Goal: Transaction & Acquisition: Purchase product/service

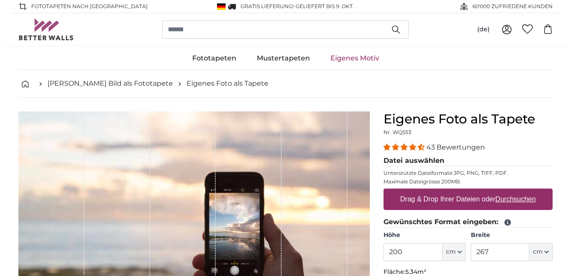
click at [525, 199] on u "Durchsuchen" at bounding box center [515, 198] width 40 height 7
click at [525, 191] on input "Drag & Drop Ihrer Dateien oder Durchsuchen" at bounding box center [467, 189] width 169 height 3
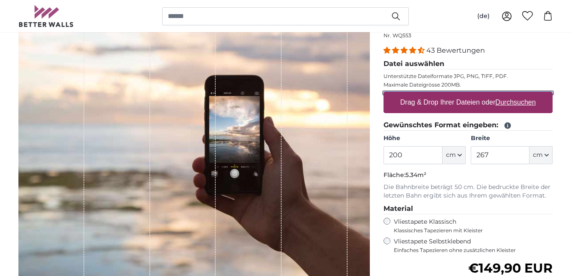
scroll to position [96, 0]
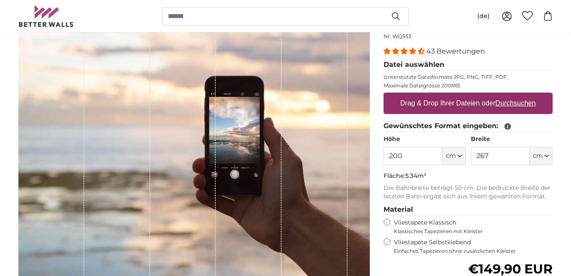
click at [510, 127] on icon at bounding box center [508, 126] width 8 height 8
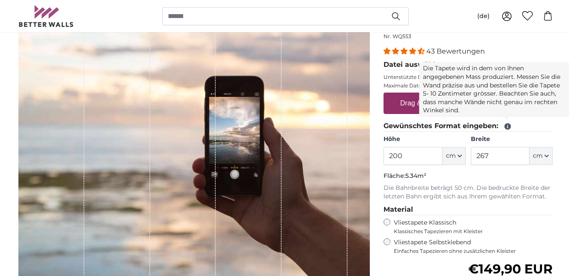
click at [176, 170] on div "1 of 1" at bounding box center [183, 147] width 66 height 264
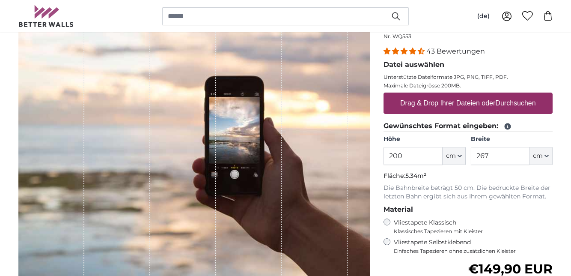
click at [516, 105] on u "Durchsuchen" at bounding box center [515, 102] width 40 height 7
click at [516, 95] on input "Drag & Drop Ihrer Dateien oder Durchsuchen" at bounding box center [467, 93] width 169 height 3
click at [521, 103] on u "Durchsuchen" at bounding box center [515, 102] width 40 height 7
click at [521, 95] on input "Drag & Drop Ihrer Dateien oder Durchsuchen" at bounding box center [467, 93] width 169 height 3
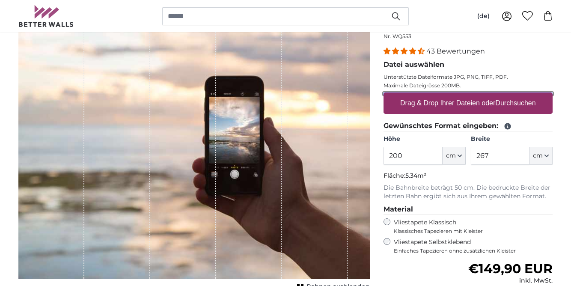
type input "**********"
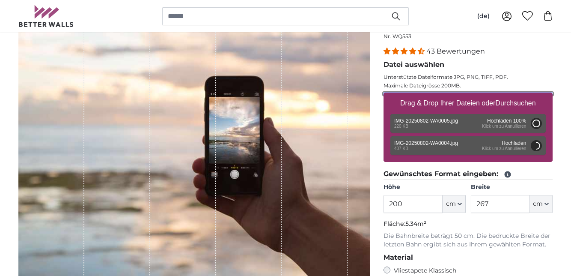
type input "88"
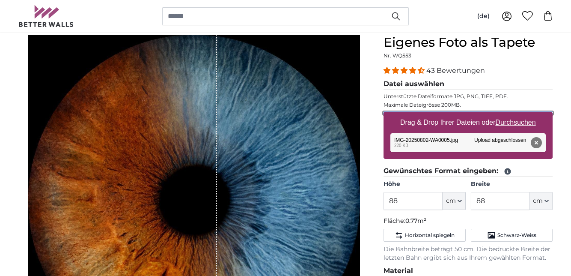
scroll to position [75, 0]
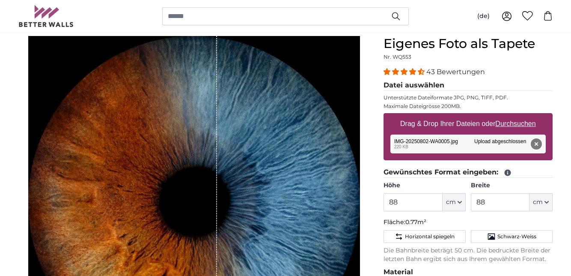
click at [536, 149] on button "Entfernen" at bounding box center [536, 143] width 11 height 11
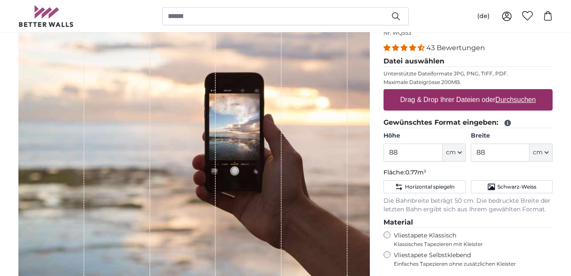
scroll to position [100, 0]
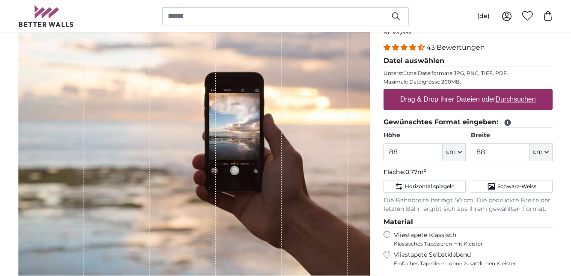
click at [517, 105] on label "Drag & Drop Ihrer Dateien oder Durchsuchen" at bounding box center [468, 99] width 142 height 17
click at [517, 91] on input "Drag & Drop Ihrer Dateien oder Durchsuchen" at bounding box center [467, 90] width 169 height 3
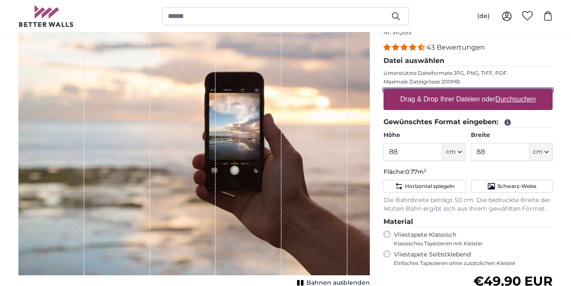
type input "**********"
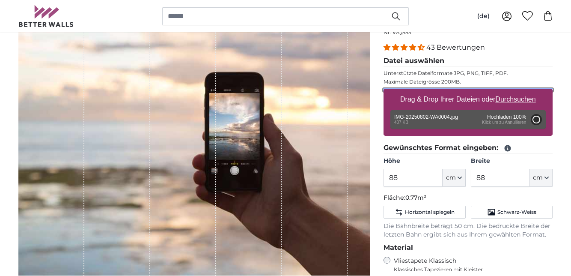
type input "88"
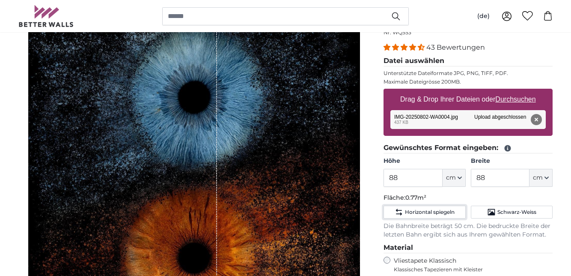
click at [423, 209] on span "Horizontal spiegeln" at bounding box center [430, 211] width 50 height 7
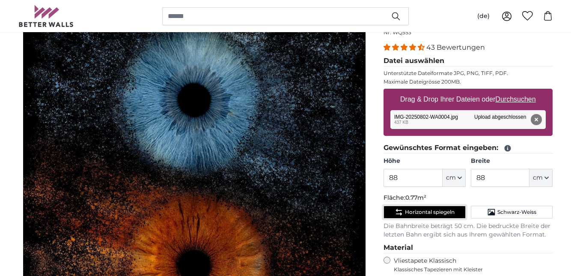
click at [427, 210] on span "Horizontal spiegeln" at bounding box center [430, 211] width 50 height 7
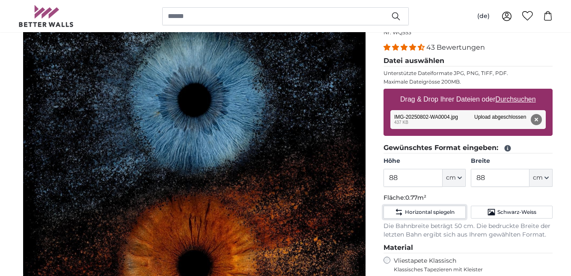
click at [427, 215] on button "Horizontal spiegeln" at bounding box center [424, 211] width 82 height 13
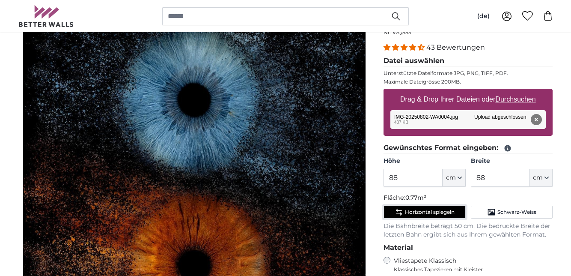
click at [433, 213] on span "Horizontal spiegeln" at bounding box center [430, 211] width 50 height 7
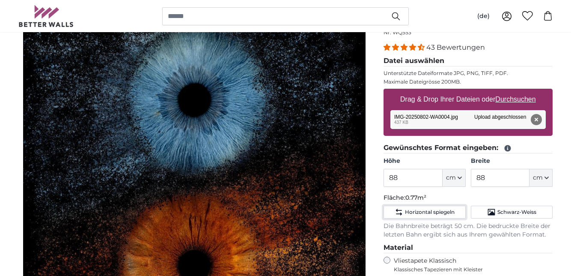
click at [428, 216] on button "Horizontal spiegeln" at bounding box center [424, 211] width 82 height 13
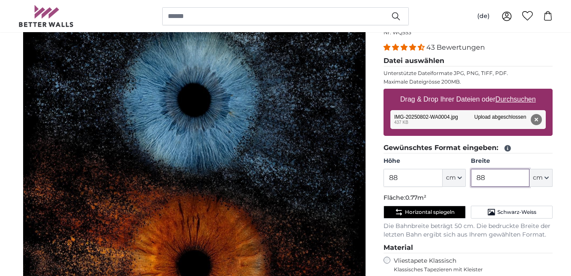
click at [500, 178] on input "88" at bounding box center [500, 178] width 59 height 18
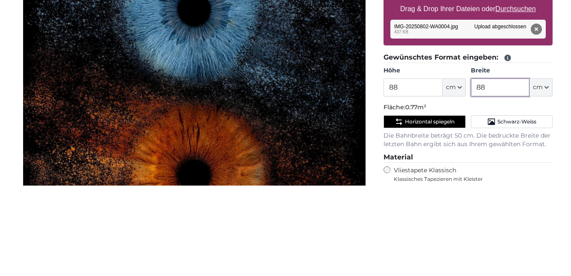
type input "8"
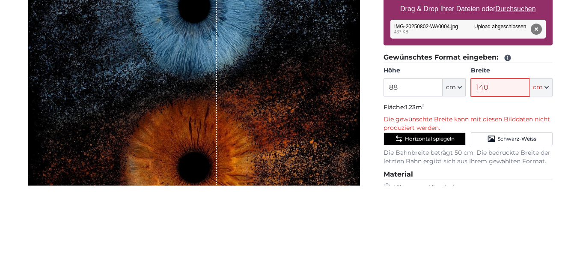
click at [503, 177] on input "140" at bounding box center [500, 178] width 59 height 18
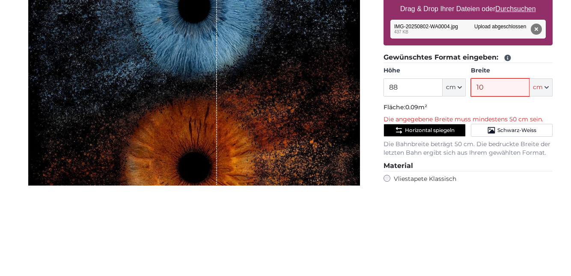
type input "1"
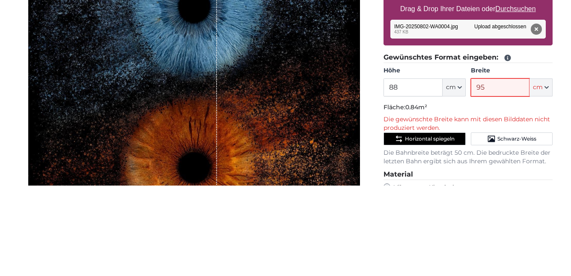
click at [495, 181] on input "95" at bounding box center [500, 178] width 59 height 18
type input "9"
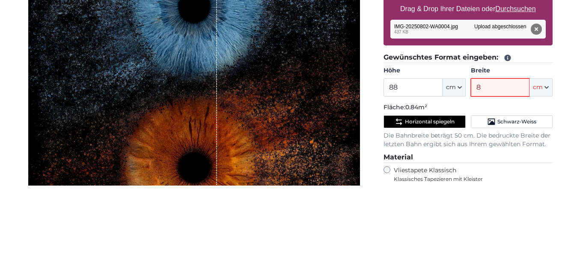
type input "88"
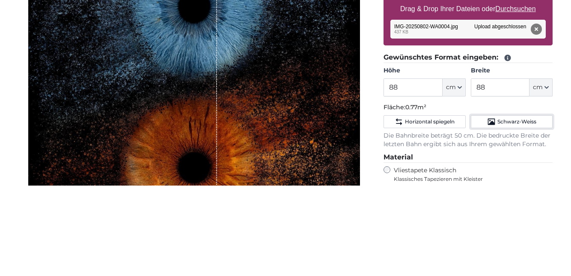
click at [506, 210] on span "Schwarz-Weiss" at bounding box center [516, 211] width 39 height 7
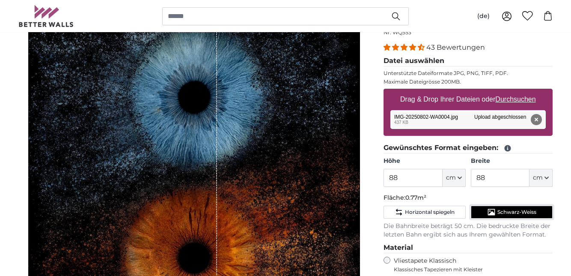
click at [509, 214] on button "Schwarz-Weiss" at bounding box center [512, 211] width 82 height 13
click at [508, 212] on span "Schwarz-Weiss" at bounding box center [516, 211] width 39 height 7
click at [421, 214] on button "Horizontal spiegeln" at bounding box center [424, 211] width 82 height 13
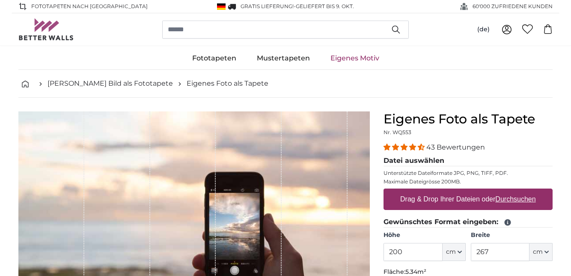
click at [519, 201] on u "Durchsuchen" at bounding box center [515, 198] width 40 height 7
click at [519, 191] on input "Drag & Drop Ihrer Dateien oder Durchsuchen" at bounding box center [467, 189] width 169 height 3
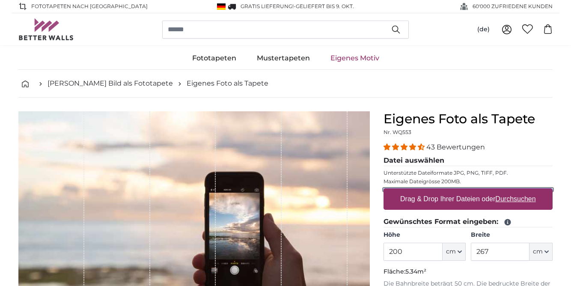
type input "**********"
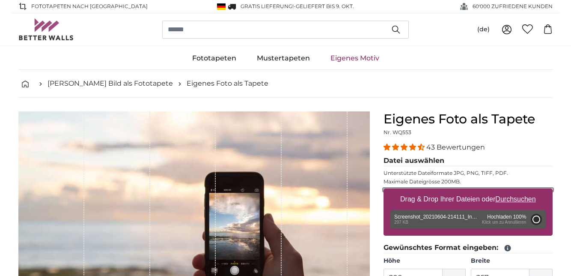
type input "71.7"
type input "71"
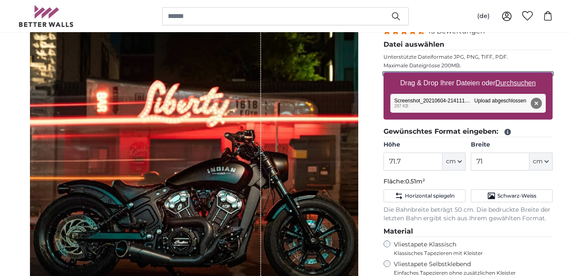
scroll to position [117, 0]
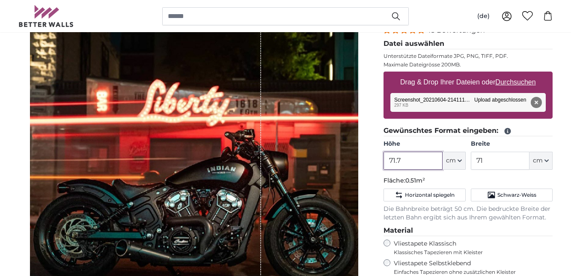
click at [426, 161] on input "71.7" at bounding box center [412, 160] width 59 height 18
type input "7"
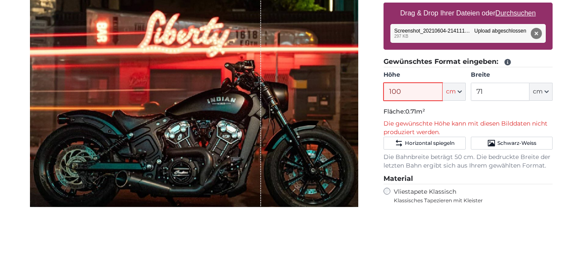
click at [415, 161] on input "100" at bounding box center [412, 160] width 59 height 18
type input "1"
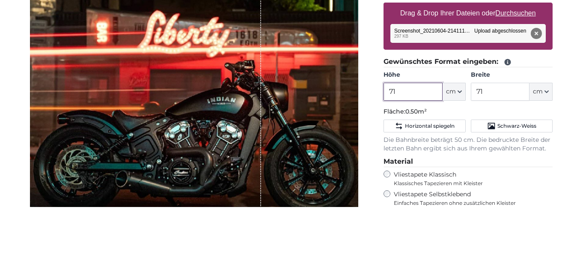
type input "71"
click at [416, 194] on span "Horizontal spiegeln" at bounding box center [430, 194] width 50 height 7
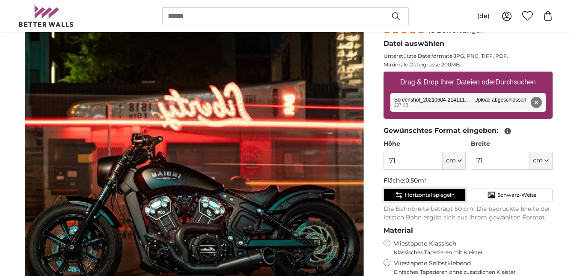
click at [424, 192] on span "Horizontal spiegeln" at bounding box center [430, 194] width 50 height 7
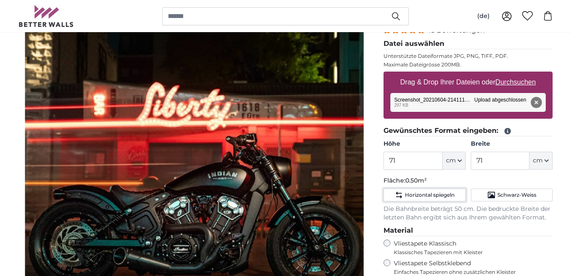
click at [418, 191] on span "Horizontal spiegeln" at bounding box center [430, 194] width 50 height 7
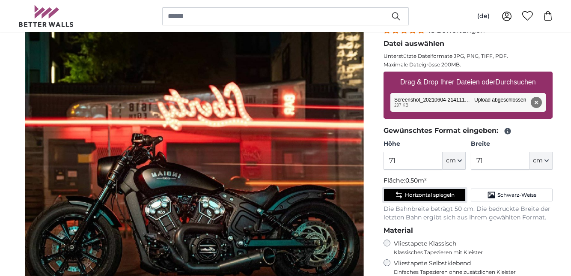
click at [401, 190] on icon "Horizontal spiegeln" at bounding box center [398, 194] width 9 height 9
